Goal: Information Seeking & Learning: Learn about a topic

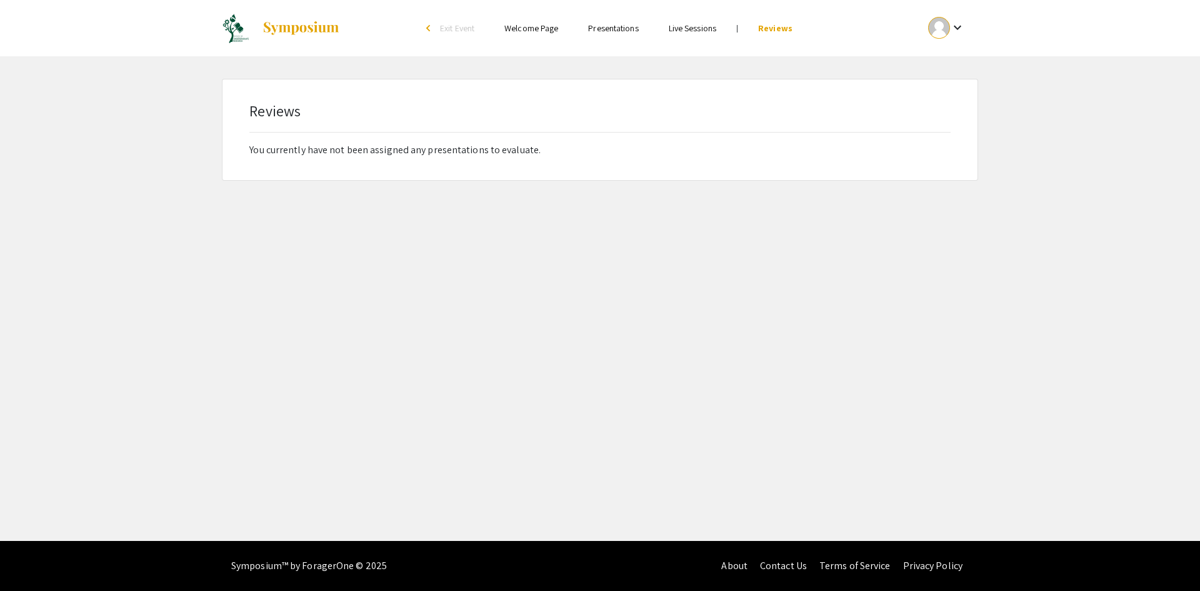
click at [455, 29] on span "Exit Event" at bounding box center [457, 28] width 34 height 11
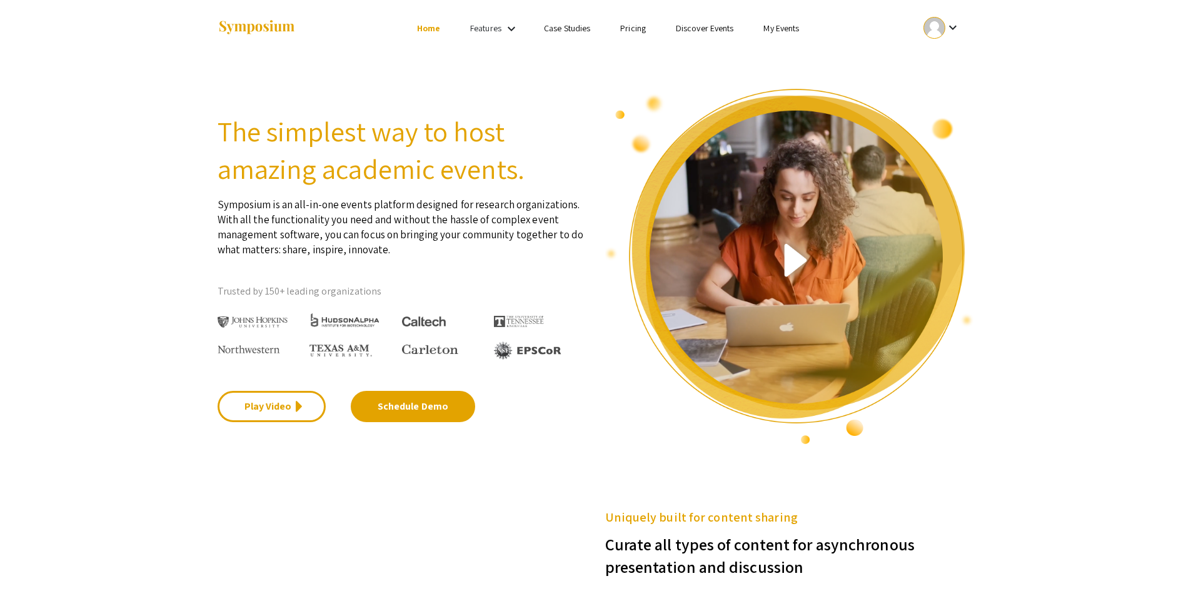
click at [500, 23] on link "Features" at bounding box center [485, 28] width 31 height 11
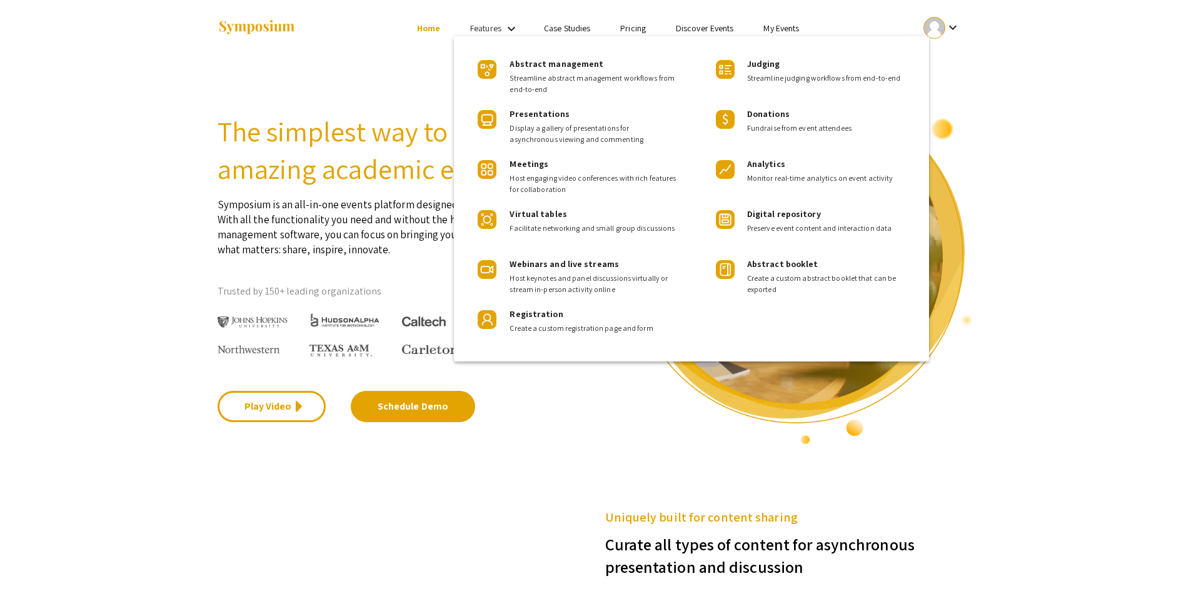
click at [575, 26] on div at bounding box center [595, 295] width 1191 height 591
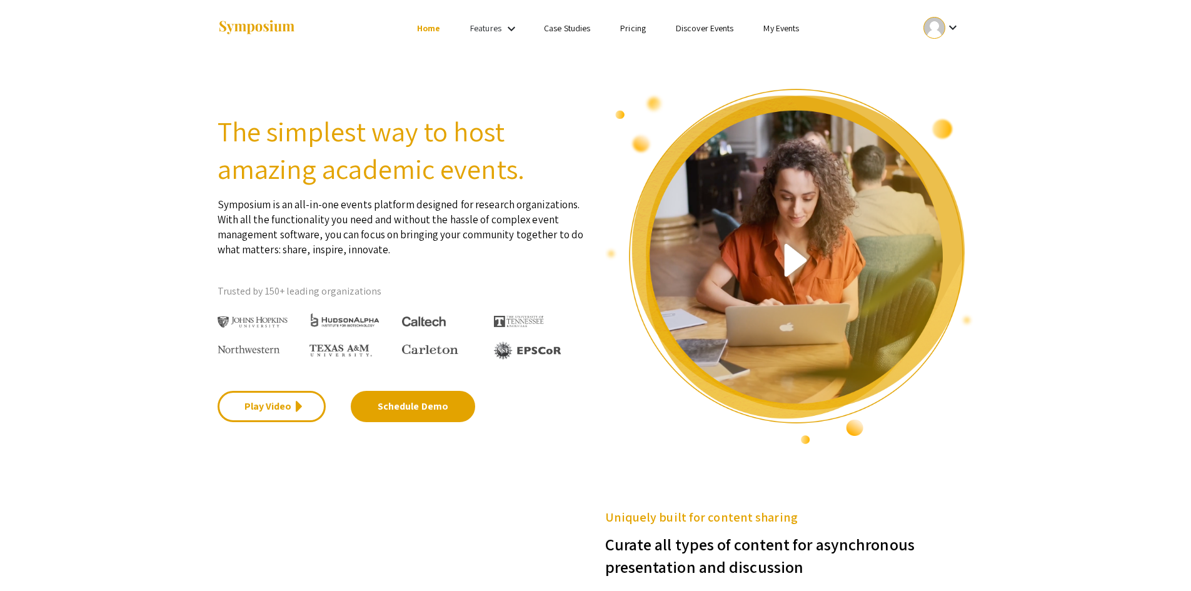
click at [978, 25] on div "Skip navigation Home Features keyboard_arrow_down Case Studies Pricing Discover…" at bounding box center [595, 28] width 775 height 56
click at [959, 25] on mat-icon "keyboard_arrow_down" at bounding box center [952, 27] width 15 height 15
click at [957, 60] on button "My Account" at bounding box center [948, 62] width 77 height 30
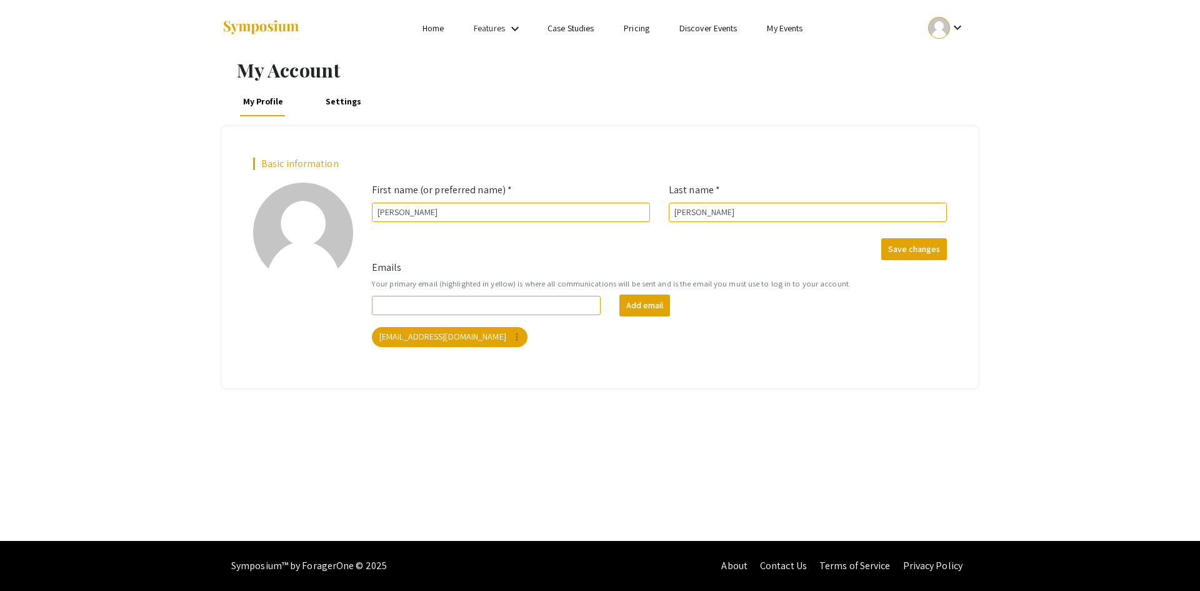
click at [812, 27] on li "My Events" at bounding box center [785, 28] width 66 height 15
drag, startPoint x: 656, startPoint y: 28, endPoint x: 640, endPoint y: 29, distance: 16.3
click at [656, 28] on li "Pricing" at bounding box center [637, 28] width 56 height 15
click at [639, 29] on link "Pricing" at bounding box center [637, 28] width 26 height 11
click at [570, 26] on link "Case Studies" at bounding box center [571, 28] width 46 height 11
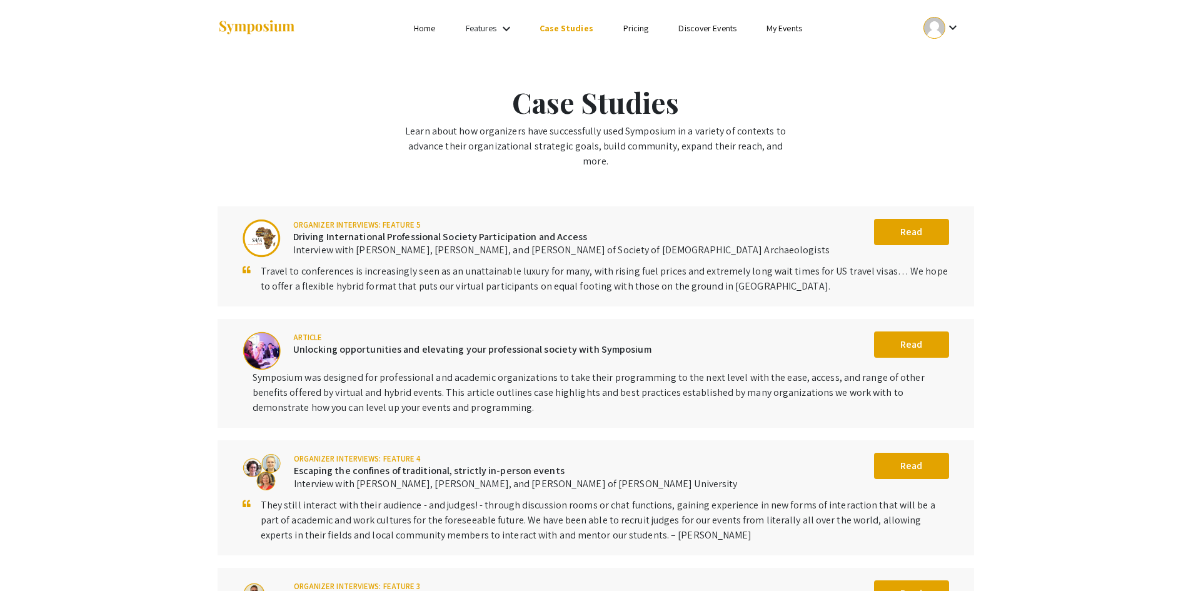
click at [682, 23] on link "Discover Events" at bounding box center [707, 28] width 58 height 11
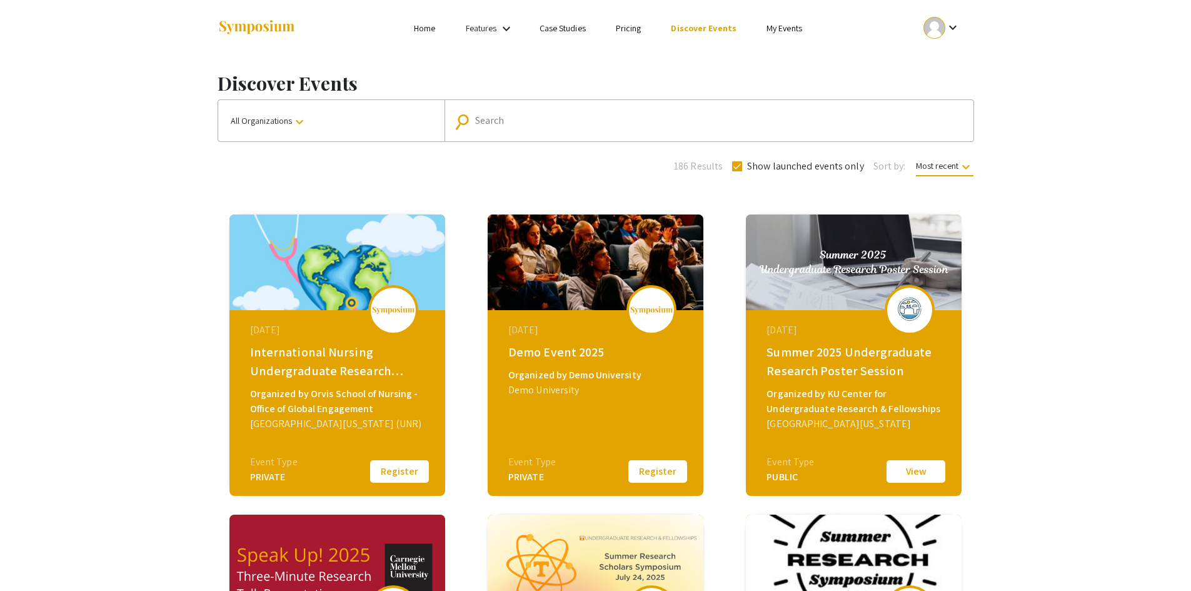
click at [263, 27] on img at bounding box center [257, 27] width 78 height 17
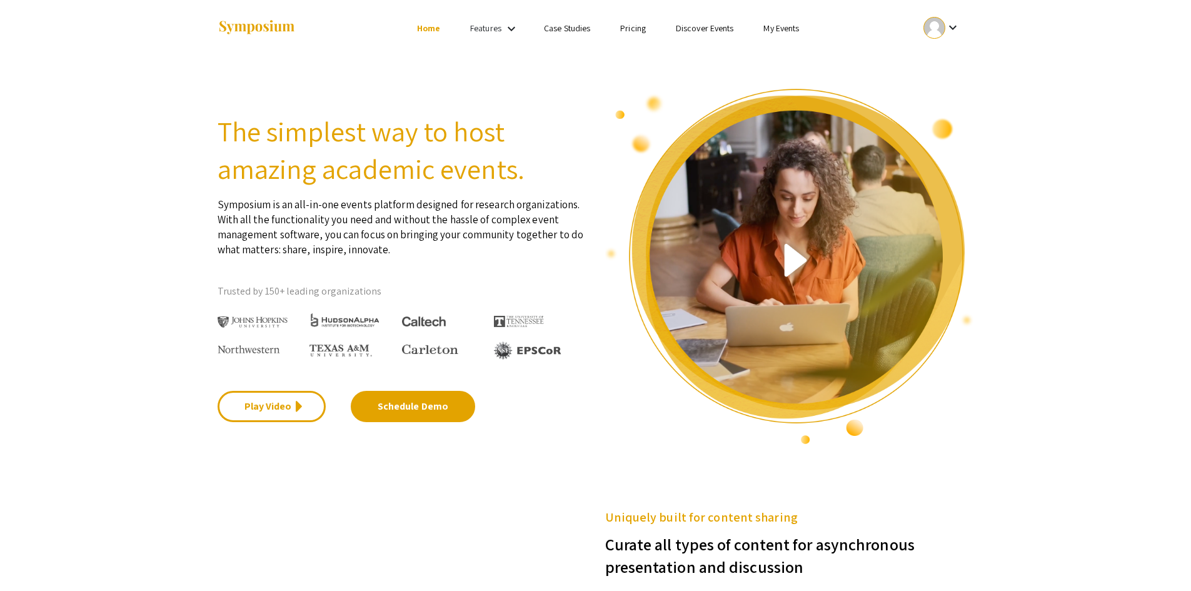
click at [950, 28] on mat-icon "keyboard_arrow_down" at bounding box center [952, 27] width 15 height 15
click at [977, 58] on button "My Account" at bounding box center [948, 62] width 77 height 30
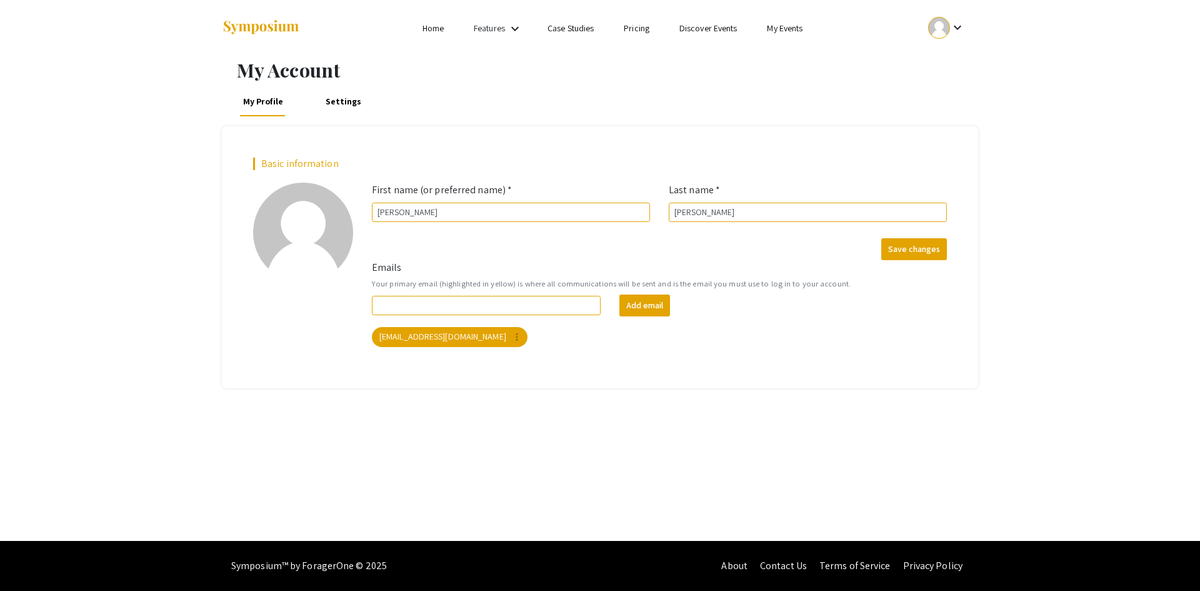
click at [583, 21] on li "Case Studies" at bounding box center [571, 28] width 76 height 15
click at [787, 30] on link "My Events" at bounding box center [785, 28] width 36 height 11
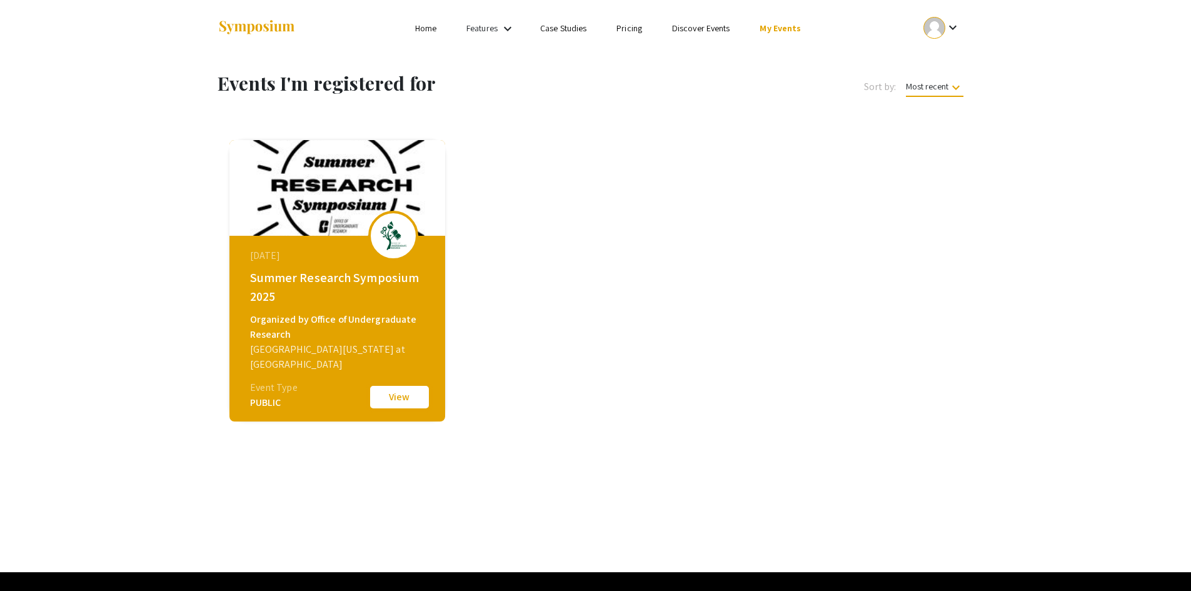
click at [403, 399] on button "View" at bounding box center [399, 397] width 63 height 26
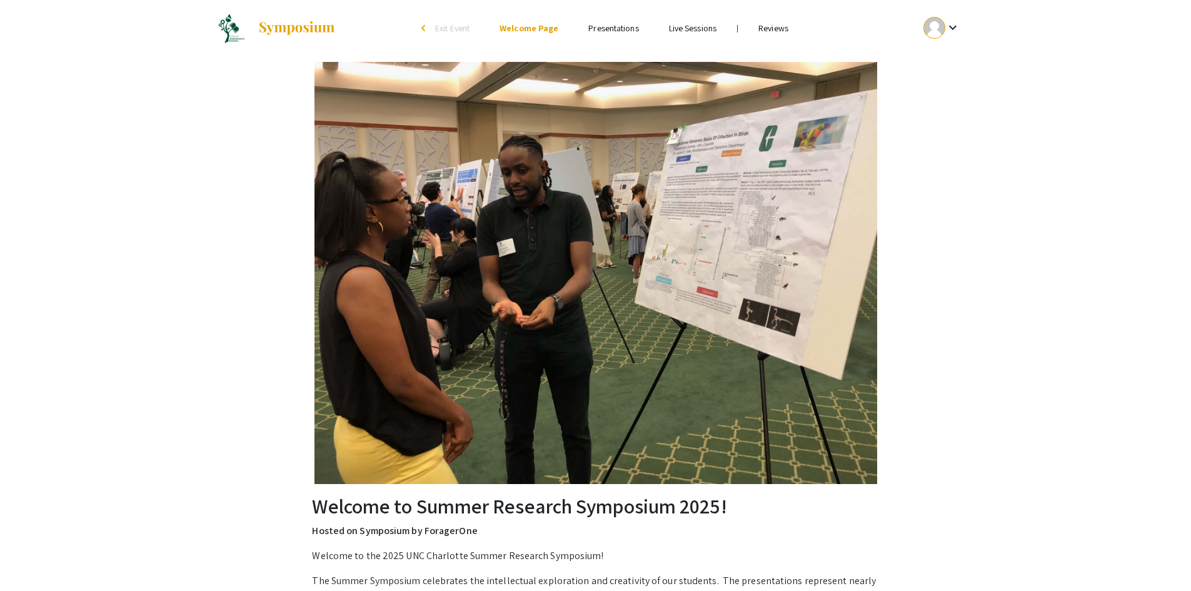
click at [616, 21] on li "Presentations" at bounding box center [613, 28] width 80 height 15
click at [616, 27] on link "Presentations" at bounding box center [613, 28] width 50 height 11
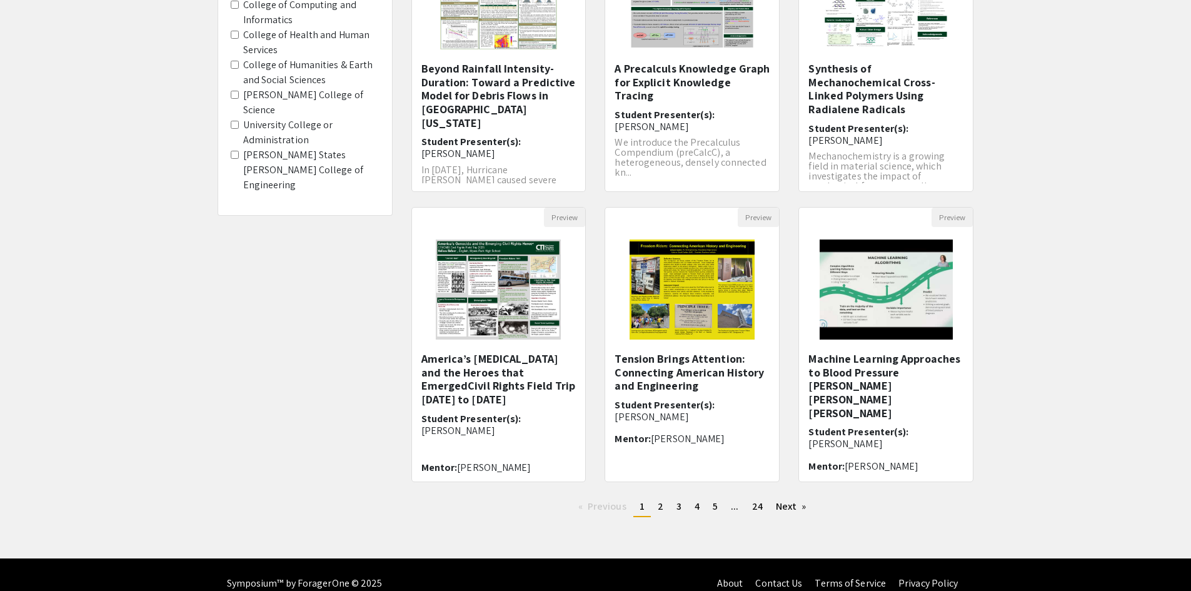
scroll to position [238, 0]
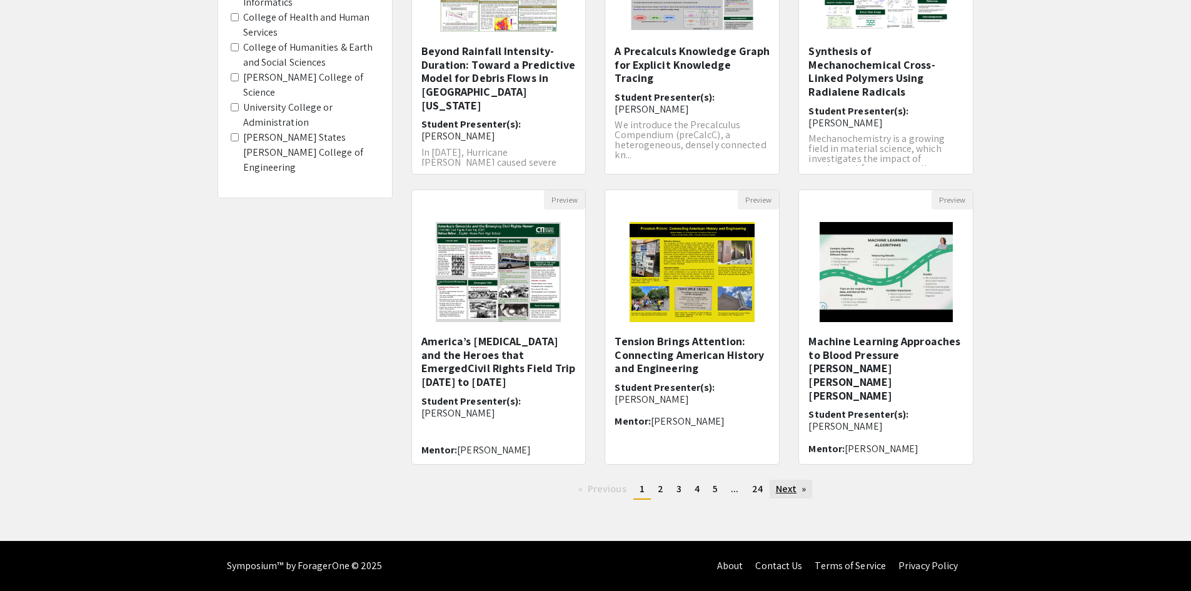
click at [805, 492] on link "Next page" at bounding box center [791, 489] width 43 height 19
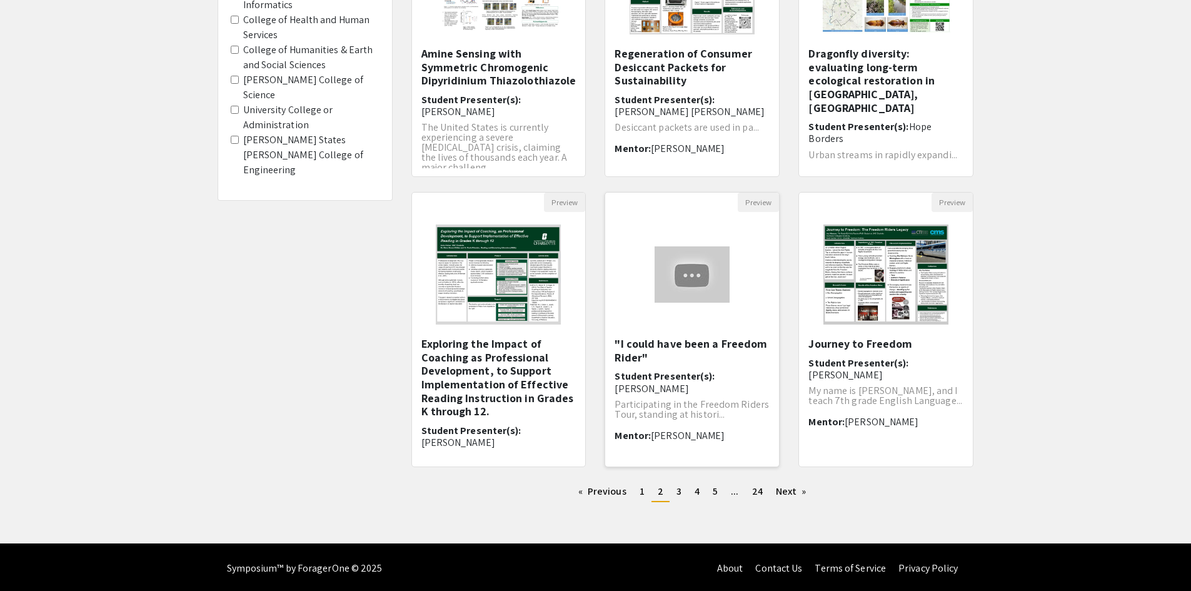
scroll to position [238, 0]
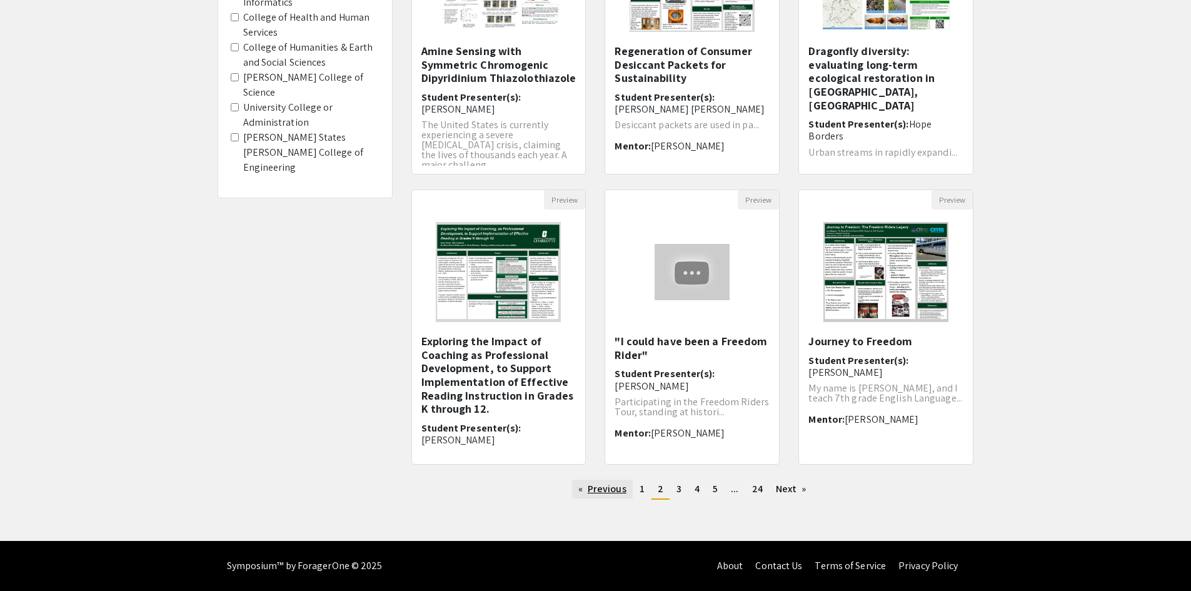
click at [625, 484] on link "Previous page" at bounding box center [602, 489] width 61 height 19
